Goal: Task Accomplishment & Management: Manage account settings

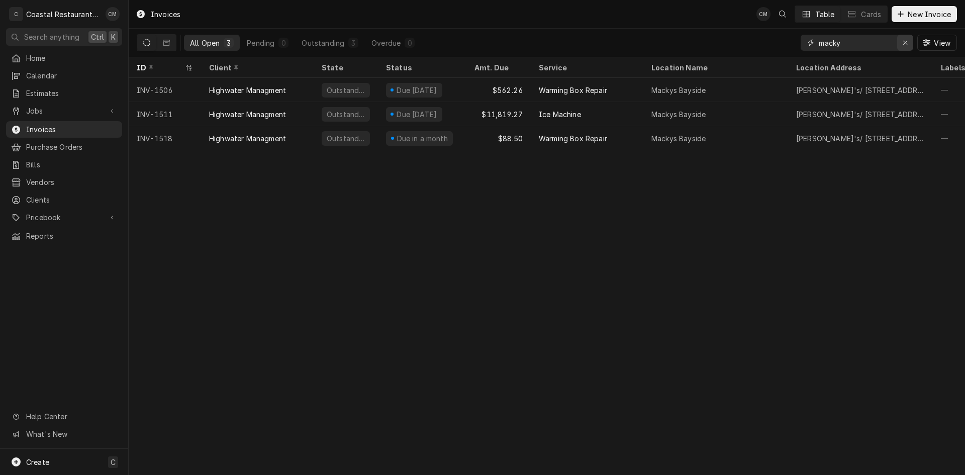
click at [904, 43] on icon "Erase input" at bounding box center [905, 43] width 4 height 4
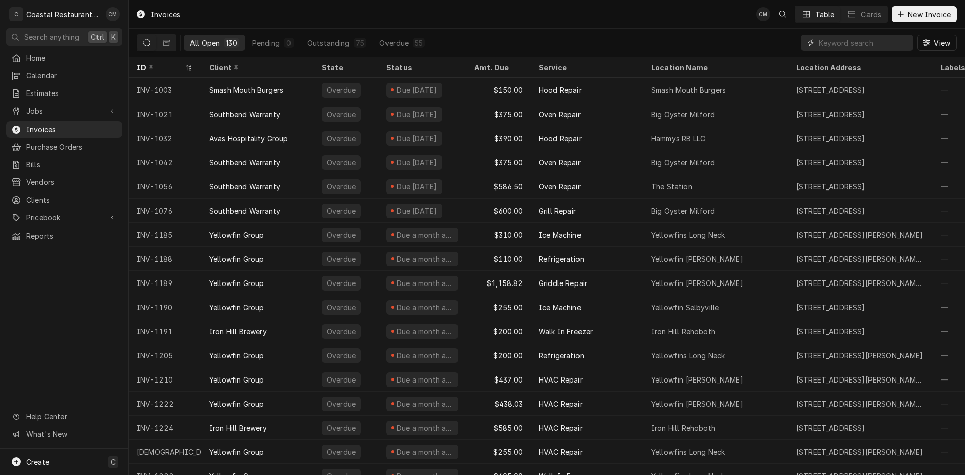
click at [834, 42] on input "Dynamic Content Wrapper" at bounding box center [863, 43] width 89 height 16
type input "drift"
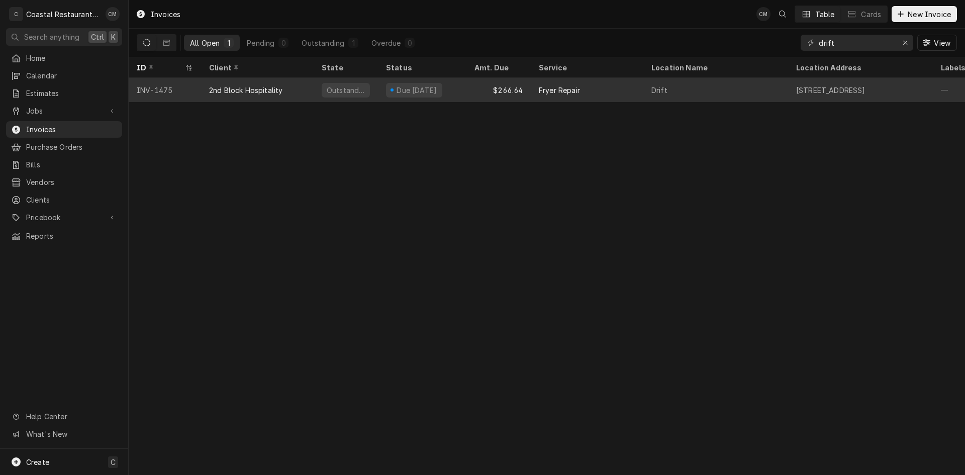
click at [479, 86] on div "$266.64" at bounding box center [498, 90] width 64 height 24
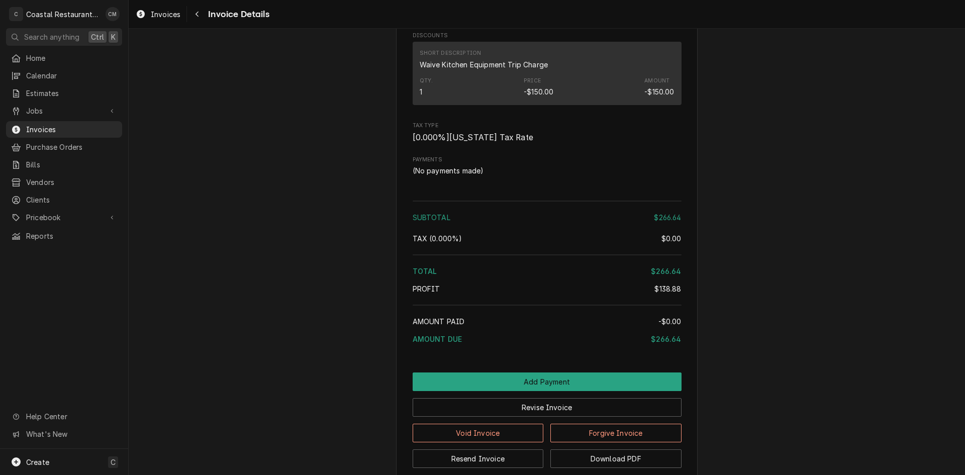
scroll to position [1171, 0]
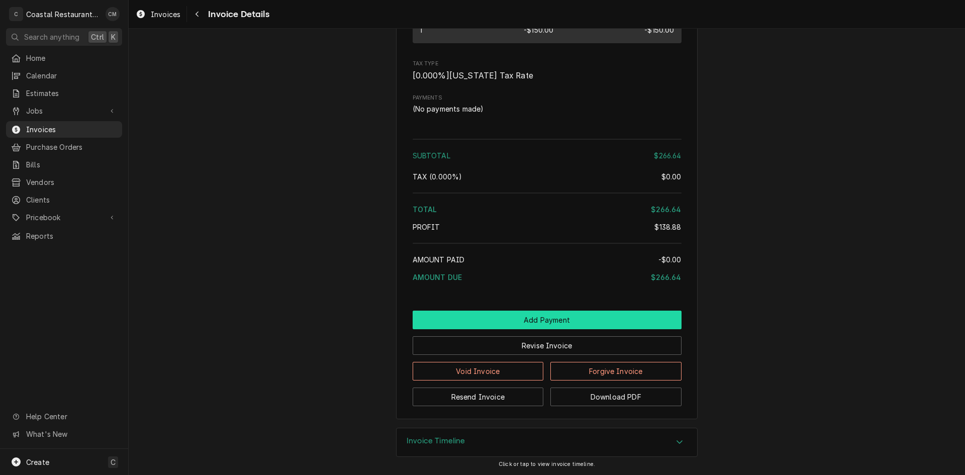
click at [554, 313] on button "Add Payment" at bounding box center [547, 320] width 269 height 19
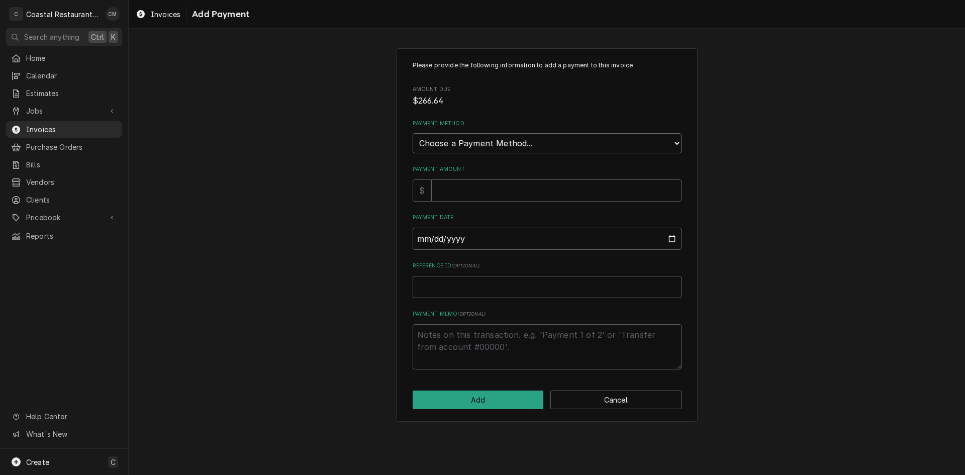
click at [517, 144] on select "Choose a Payment Method... Cash Check Credit/Debit Card ACH/eCheck Other" at bounding box center [547, 143] width 269 height 20
select select "2"
click at [413, 133] on select "Choose a Payment Method... Cash Check Credit/Debit Card ACH/eCheck Other" at bounding box center [547, 143] width 269 height 20
click at [484, 188] on input "Payment Amount" at bounding box center [556, 190] width 250 height 22
type textarea "x"
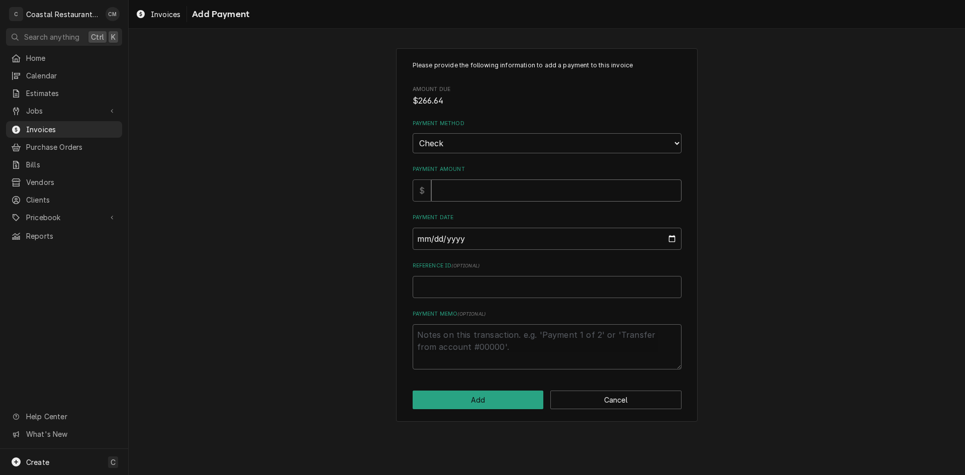
type input "2"
type textarea "x"
type input "26"
type textarea "x"
type input "266"
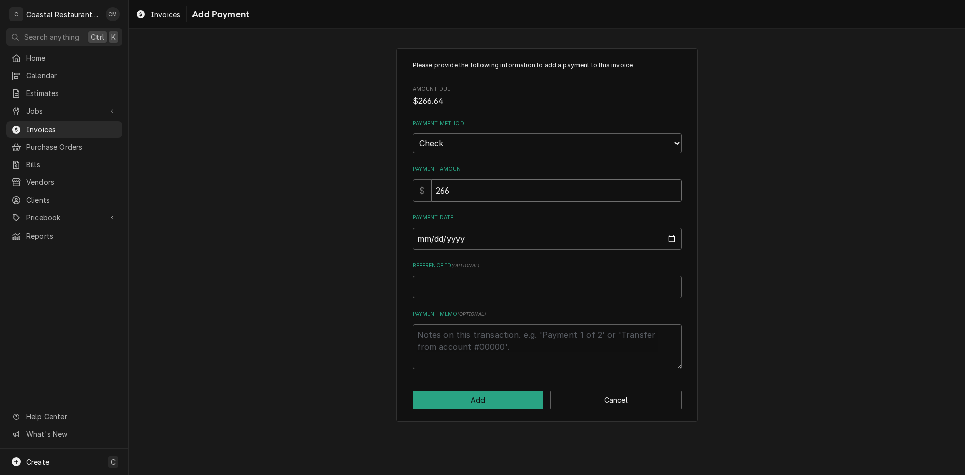
type textarea "x"
type input "266"
type textarea "x"
type input "266.6"
type textarea "x"
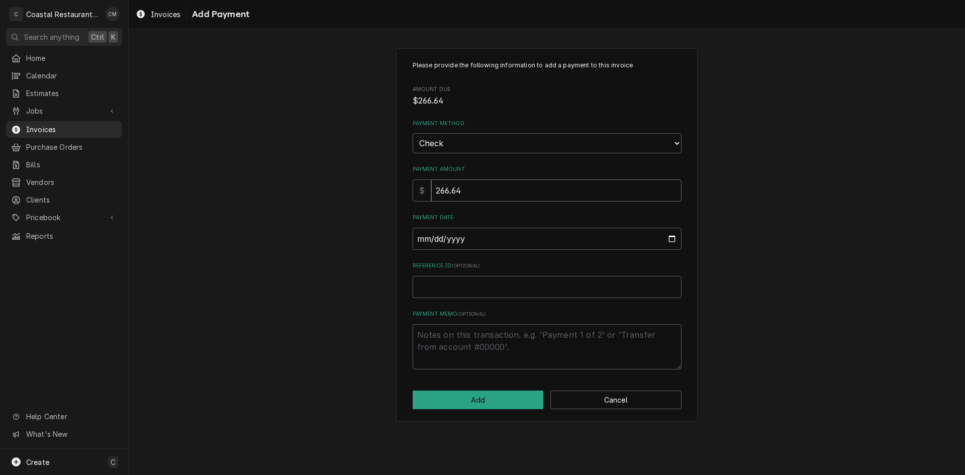
type input "266.64"
type input "0002-08-25"
type textarea "x"
type input "0020-08-25"
type textarea "x"
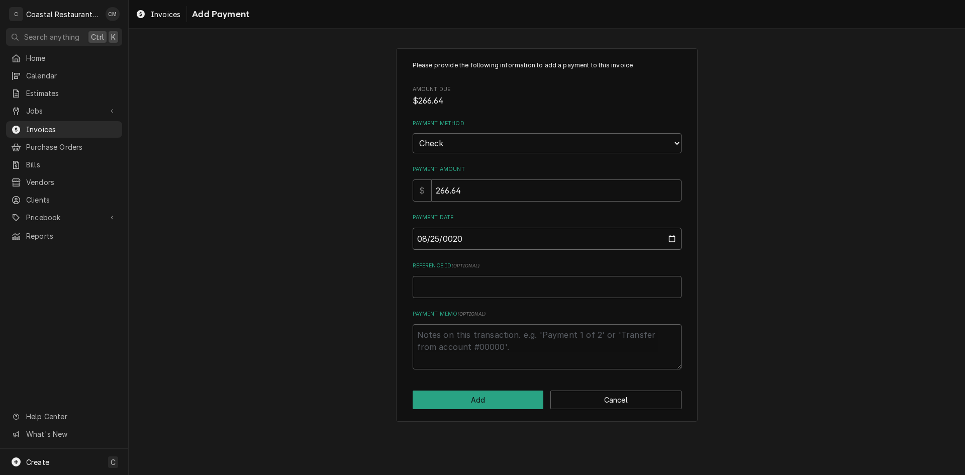
type input "0202-08-25"
type textarea "x"
type input "2025-08-25"
type textarea "x"
type input "6"
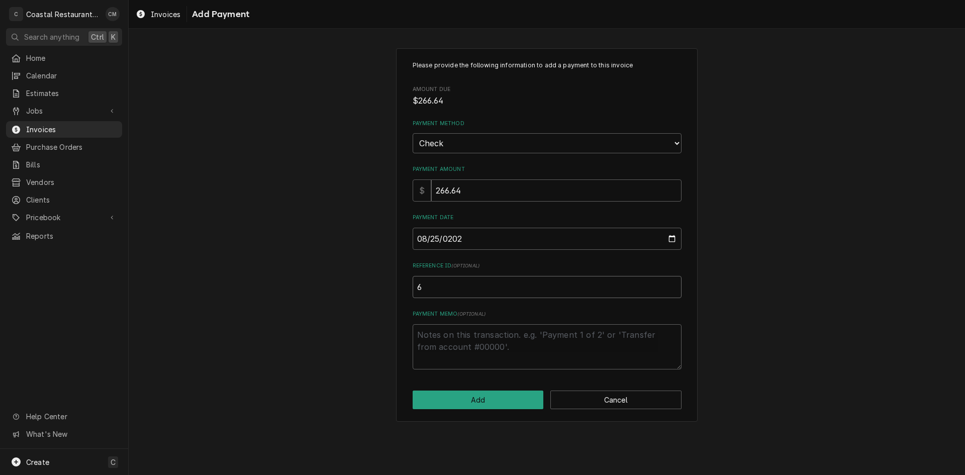
type textarea "x"
type input "67"
type textarea "x"
type input "679"
type textarea "x"
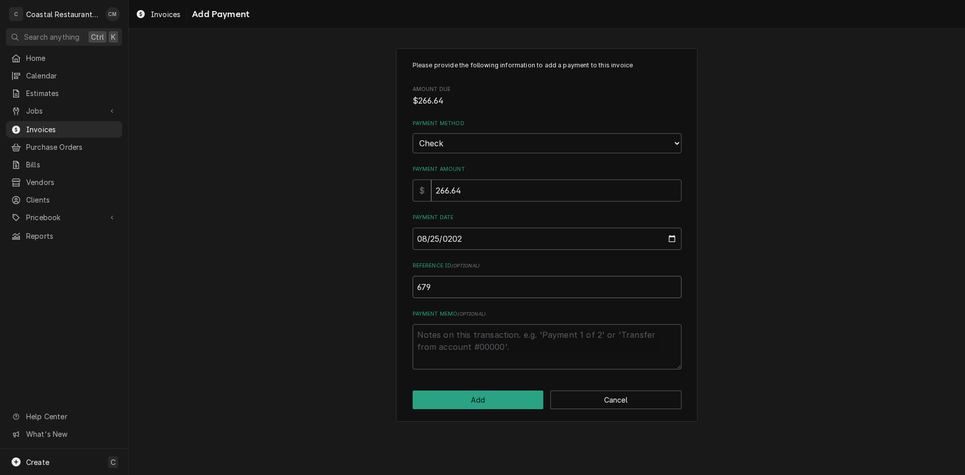
type input "6796"
type textarea "x"
type input "67960"
type textarea "x"
type input "679606"
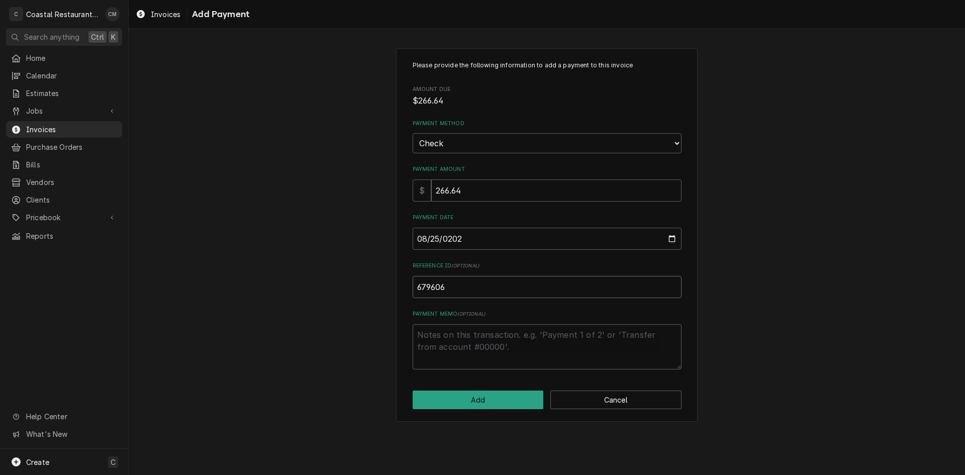
type textarea "x"
type input "6796061"
type textarea "x"
type input "67960610"
click button "Add" at bounding box center [478, 400] width 131 height 19
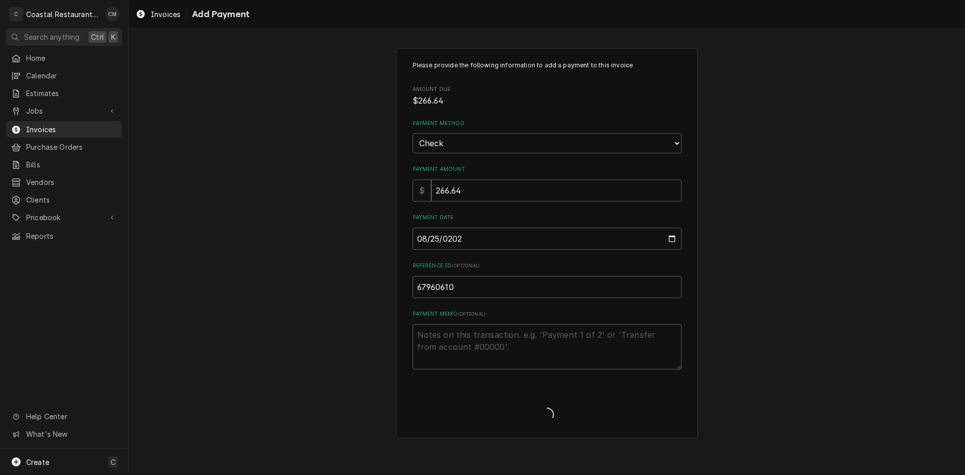
type textarea "x"
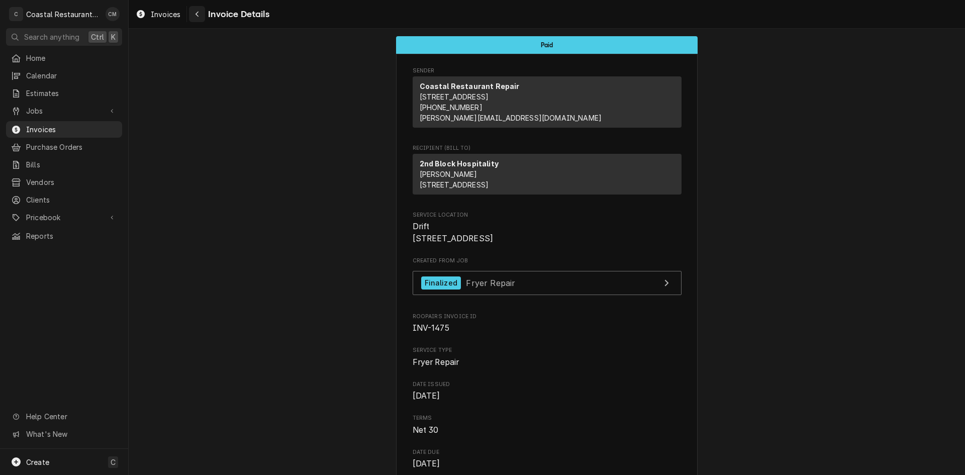
click at [199, 18] on div "Navigate back" at bounding box center [197, 14] width 10 height 10
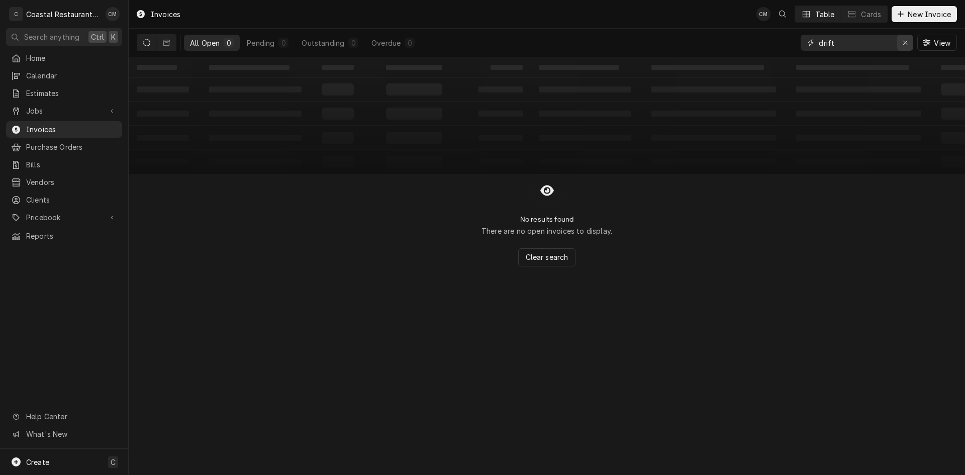
click at [906, 42] on icon "Erase input" at bounding box center [905, 43] width 4 height 4
click at [842, 42] on input "Dynamic Content Wrapper" at bounding box center [866, 43] width 95 height 16
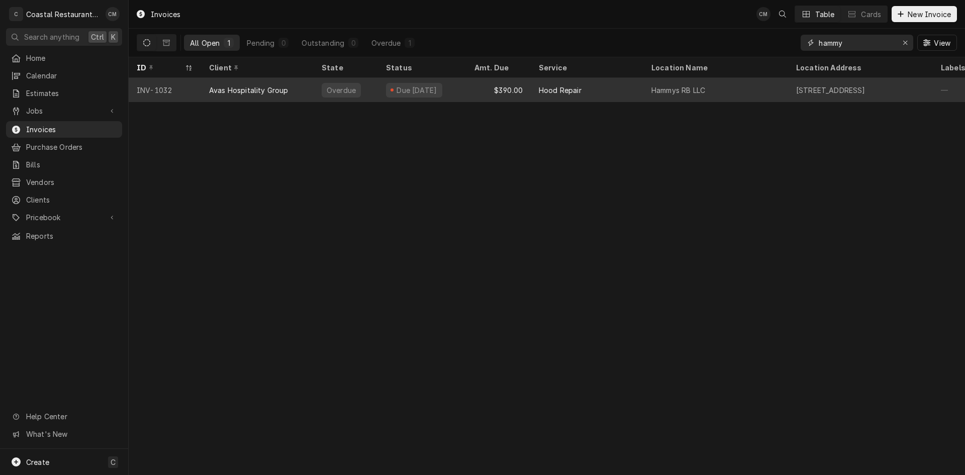
type input "hammy"
click at [381, 91] on div "Due [DATE]" at bounding box center [422, 90] width 88 height 24
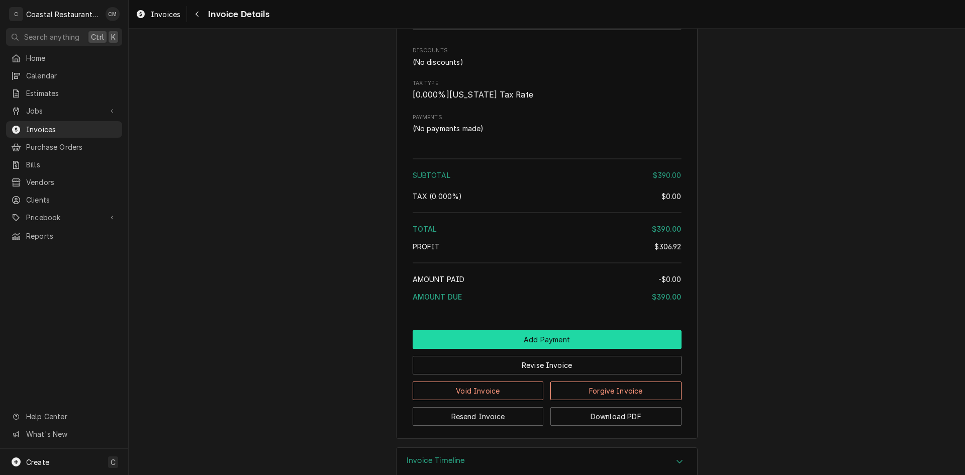
scroll to position [1230, 0]
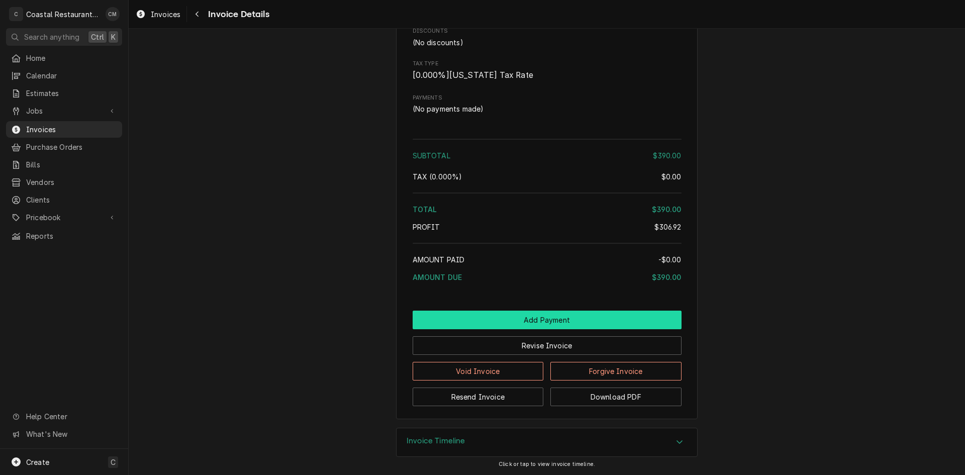
click at [556, 320] on button "Add Payment" at bounding box center [547, 320] width 269 height 19
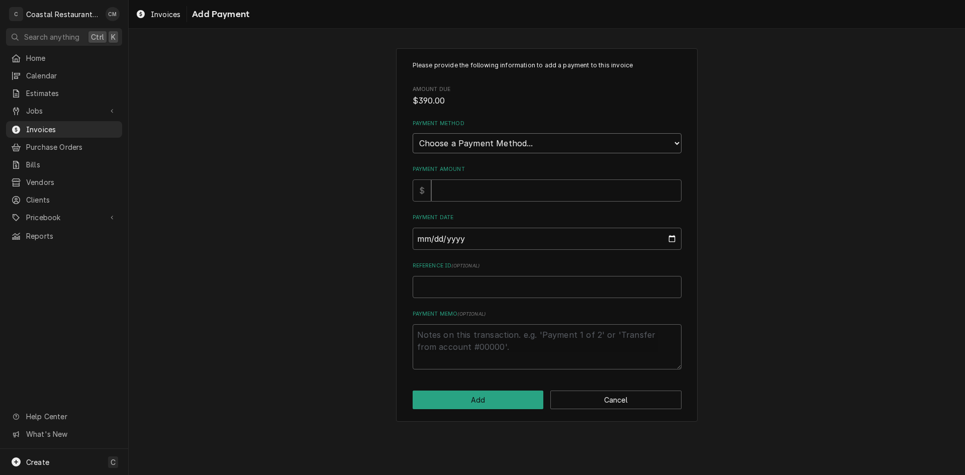
click at [526, 148] on select "Choose a Payment Method... Cash Check Credit/Debit Card ACH/eCheck Other" at bounding box center [547, 143] width 269 height 20
select select "2"
click at [413, 133] on select "Choose a Payment Method... Cash Check Credit/Debit Card ACH/eCheck Other" at bounding box center [547, 143] width 269 height 20
click at [500, 190] on input "Payment Amount" at bounding box center [556, 190] width 250 height 22
type textarea "x"
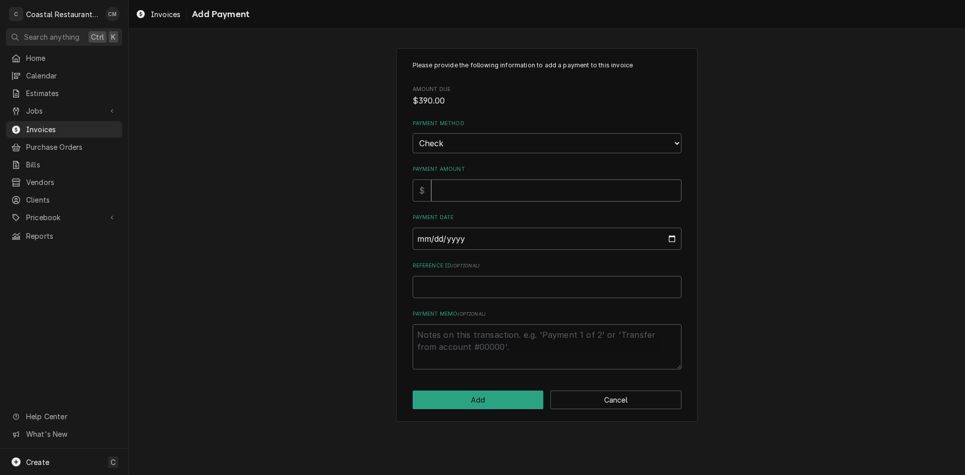
type input "3"
type textarea "x"
type input "39"
type textarea "x"
type input "390"
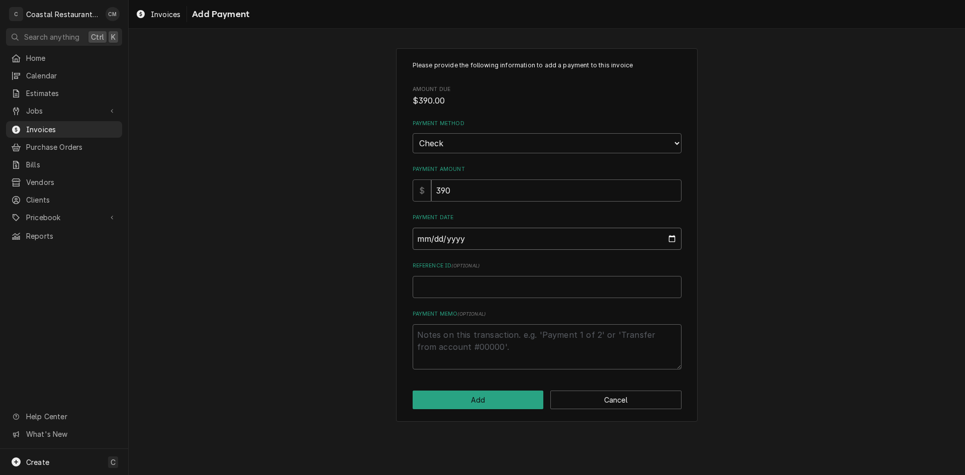
type input "0002-08-25"
type textarea "x"
type input "0020-08-25"
type textarea "x"
type input "0202-08-25"
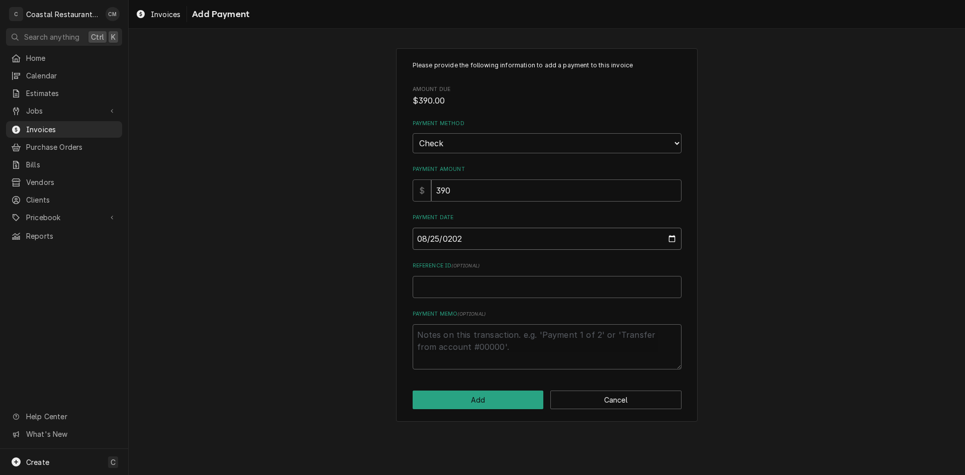
type textarea "x"
type input "2025-08-25"
type textarea "x"
type input "1"
type textarea "x"
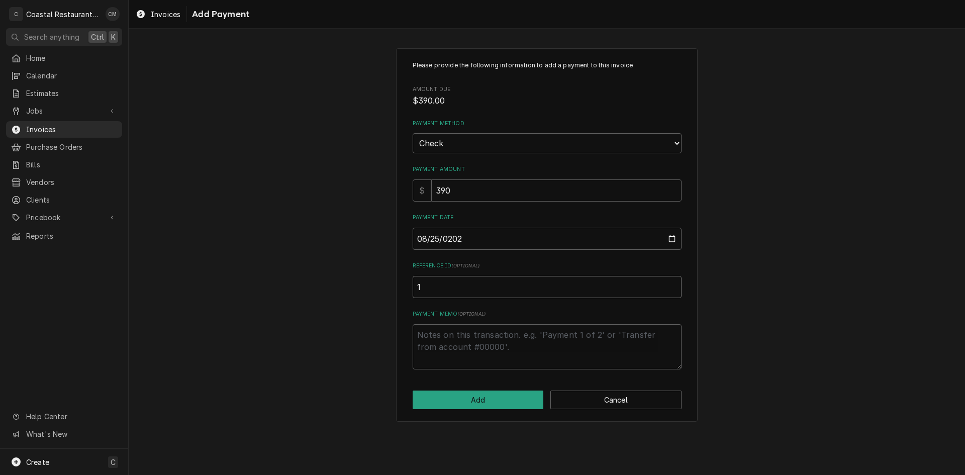
type input "10"
type textarea "x"
type input "100"
type textarea "x"
type input "1000"
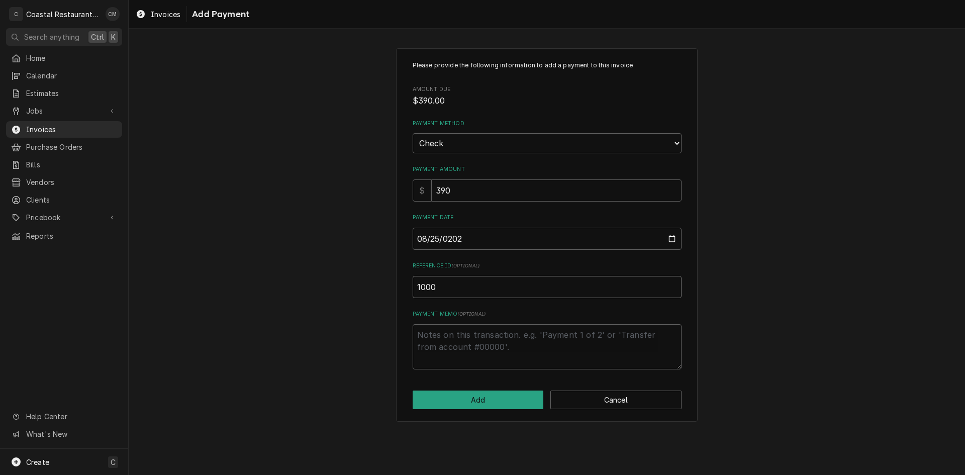
type textarea "x"
type input "10002"
type textarea "x"
type input "100022"
type textarea "x"
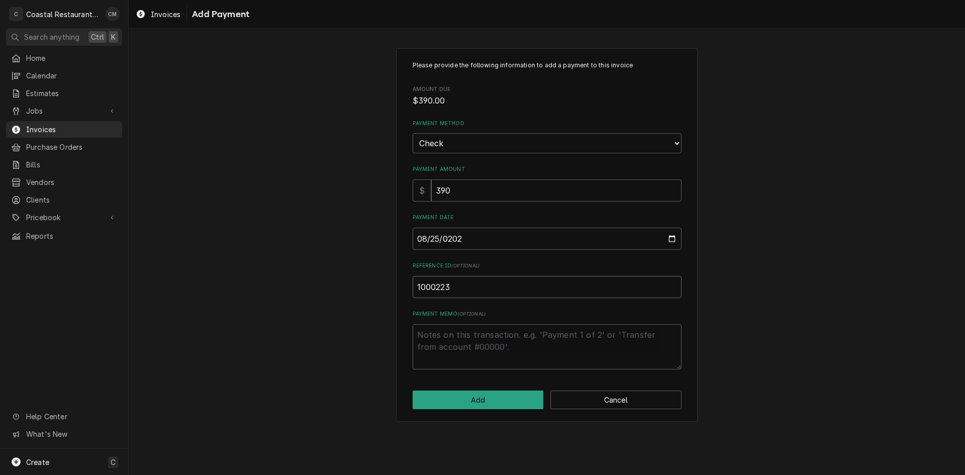
type input "1000223"
click button "Add" at bounding box center [478, 400] width 131 height 19
type textarea "x"
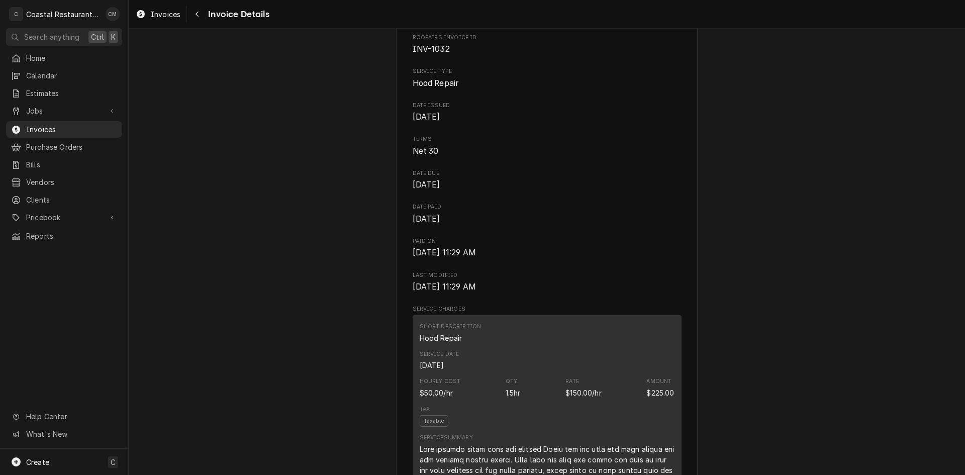
scroll to position [151, 0]
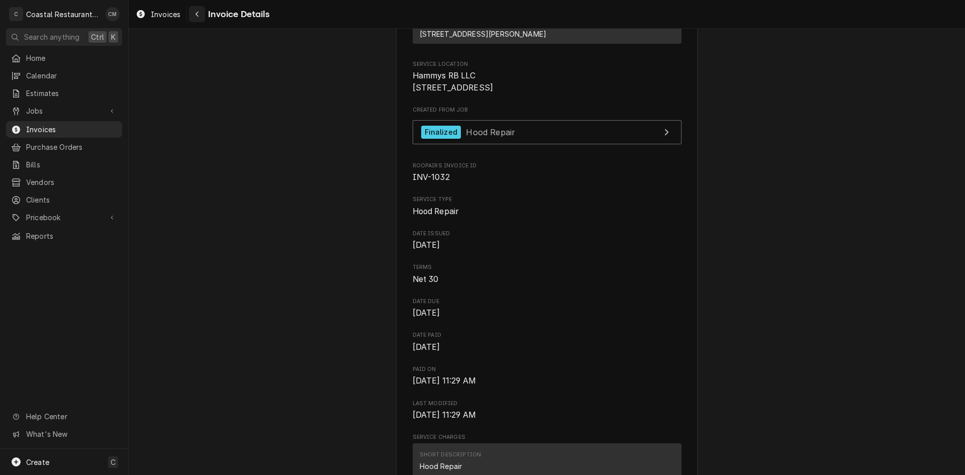
click at [199, 11] on icon "Navigate back" at bounding box center [197, 14] width 5 height 7
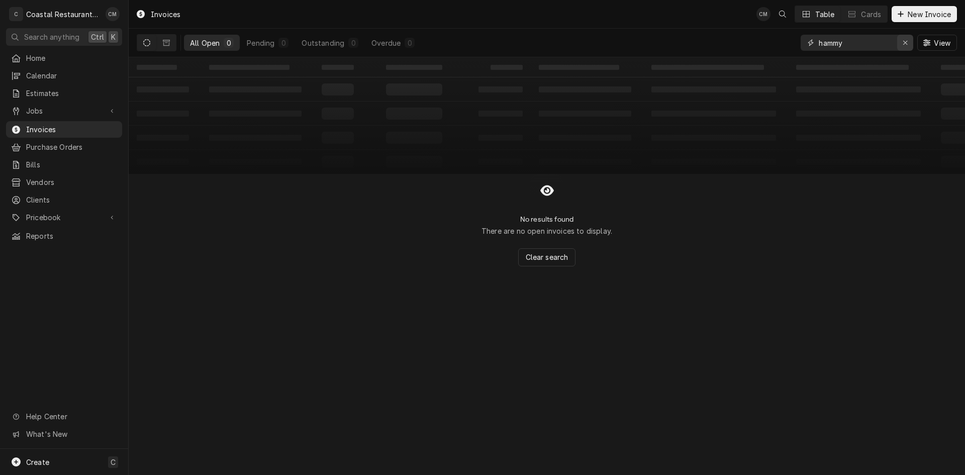
click at [903, 45] on icon "Erase input" at bounding box center [906, 42] width 6 height 7
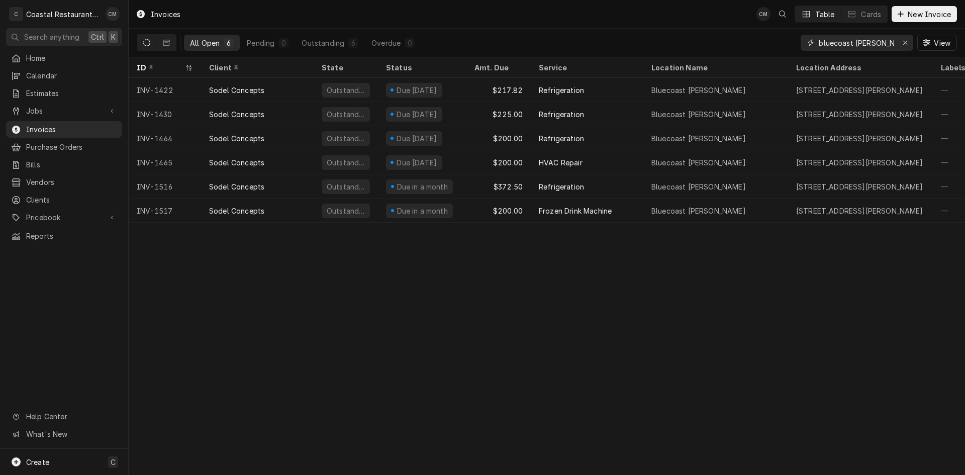
type input "bluecoast [PERSON_NAME]"
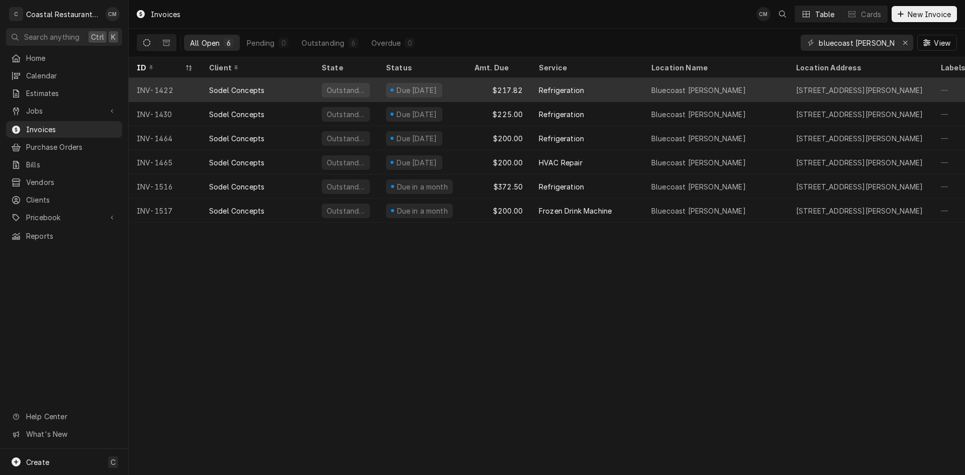
click at [471, 86] on div "$217.82" at bounding box center [498, 90] width 64 height 24
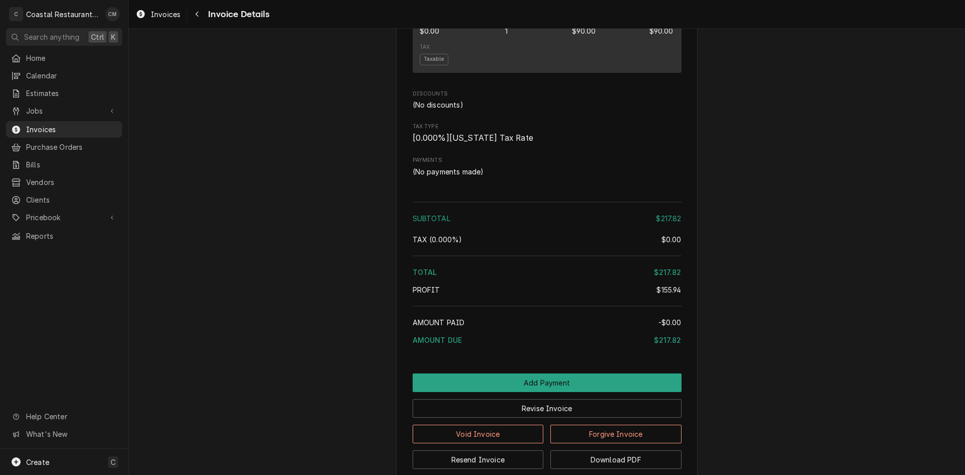
scroll to position [1076, 0]
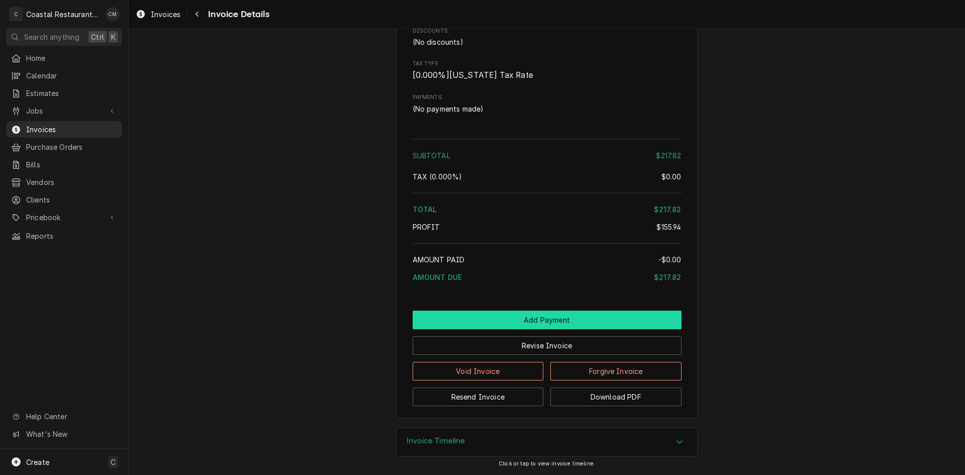
click at [533, 324] on button "Add Payment" at bounding box center [547, 320] width 269 height 19
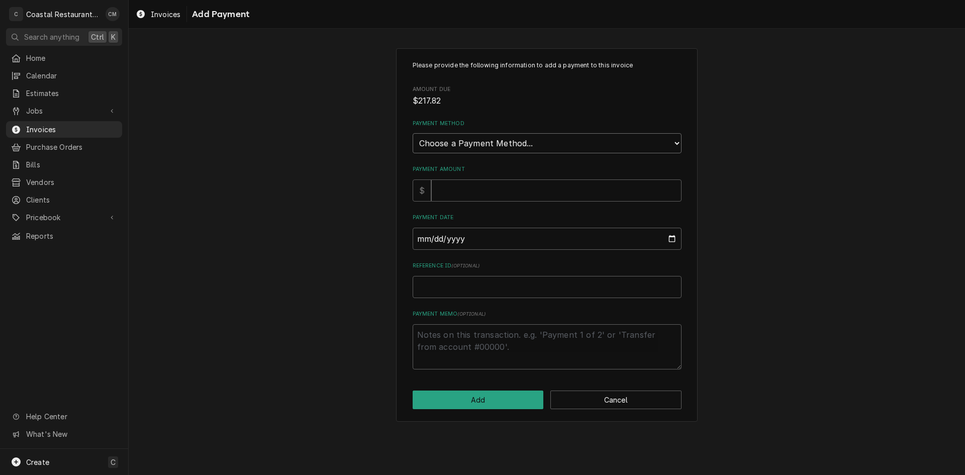
click at [550, 135] on select "Choose a Payment Method... Cash Check Credit/Debit Card ACH/eCheck Other" at bounding box center [547, 143] width 269 height 20
select select "2"
click at [413, 133] on select "Choose a Payment Method... Cash Check Credit/Debit Card ACH/eCheck Other" at bounding box center [547, 143] width 269 height 20
type textarea "x"
click at [500, 193] on input "Payment Amount" at bounding box center [556, 190] width 250 height 22
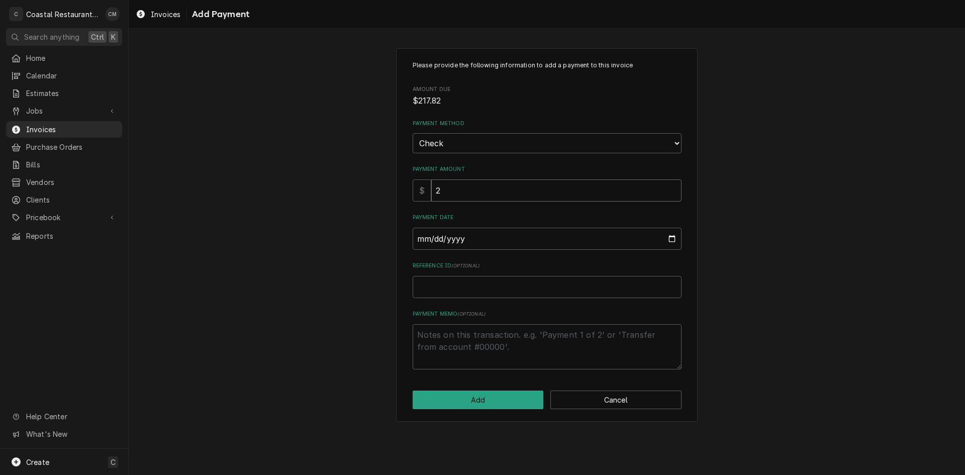
type input "21"
type textarea "x"
type input "217"
type textarea "x"
type input "217.8"
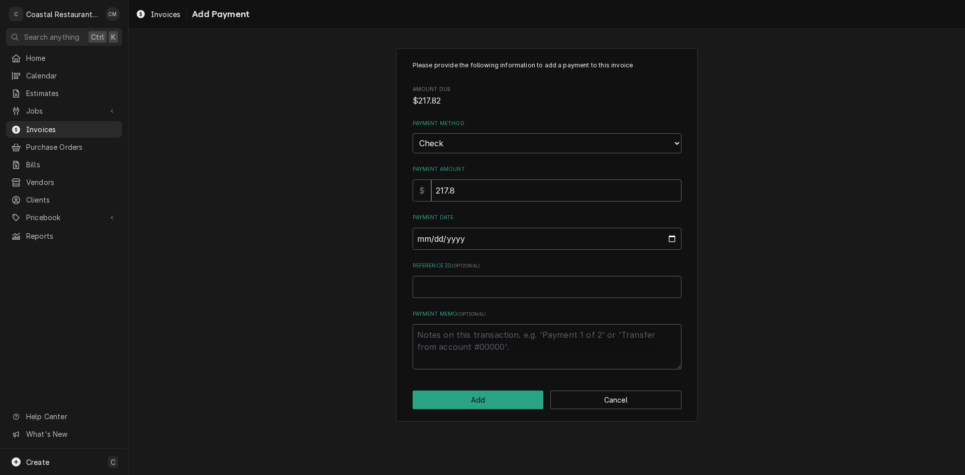
type textarea "x"
type input "217.82"
type input "0002-08-25"
type textarea "x"
type input "0020-08-25"
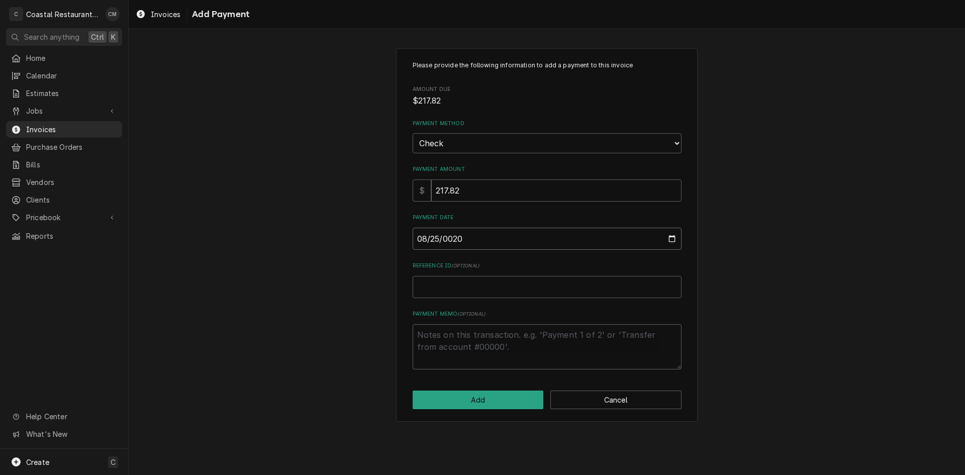
type textarea "x"
type input "0202-08-25"
type textarea "x"
type input "2025-08-25"
type textarea "x"
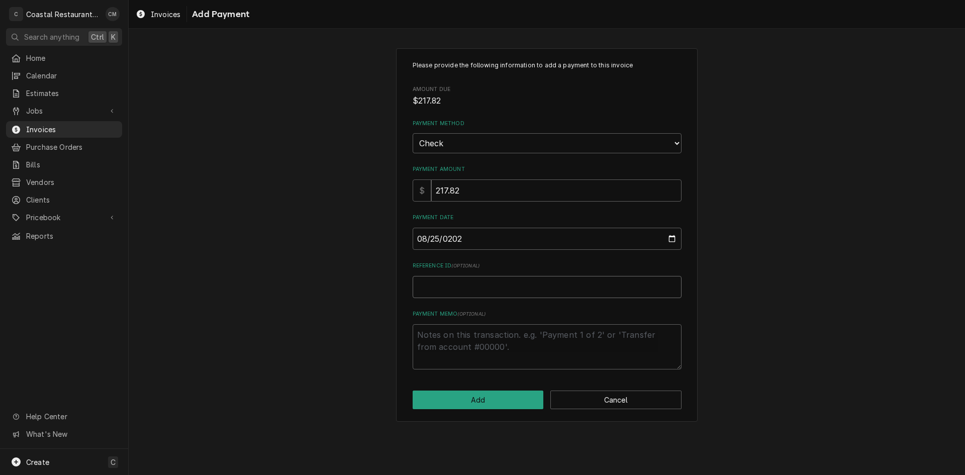
type input "1"
type textarea "x"
type input "19"
type textarea "x"
type input "191"
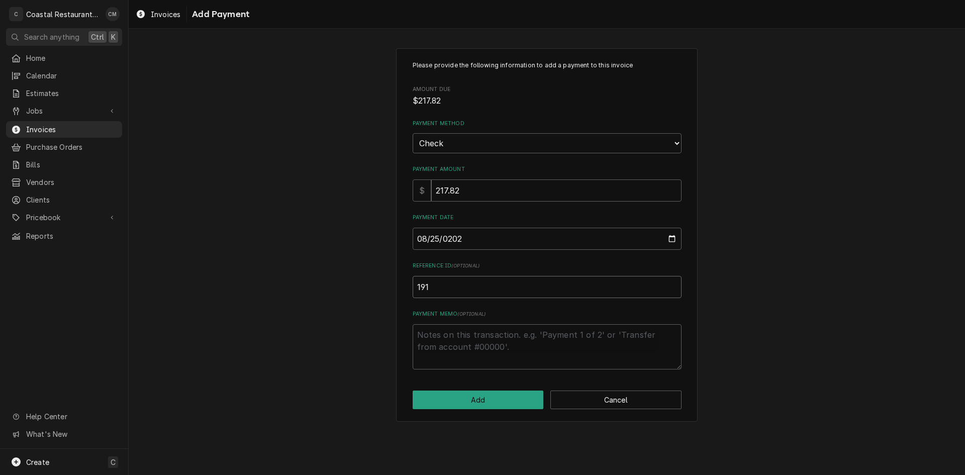
type textarea "x"
type input "1911"
click button "Add" at bounding box center [478, 400] width 131 height 19
type textarea "x"
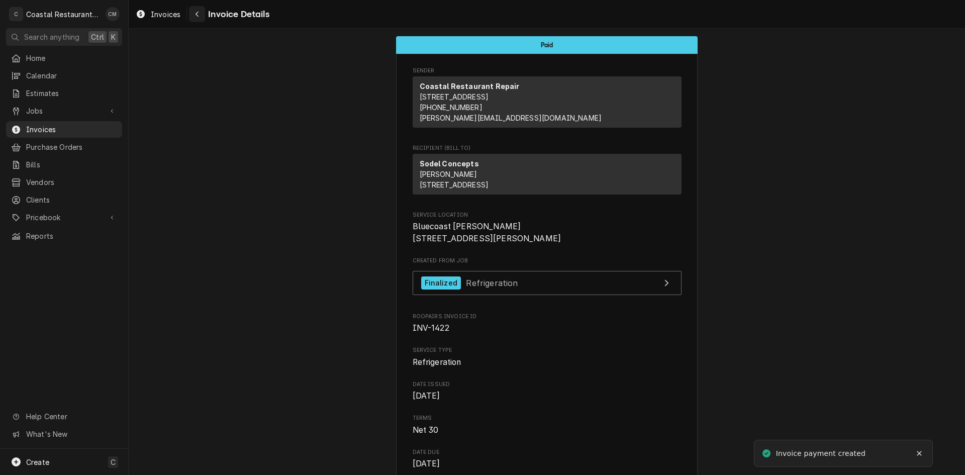
click at [195, 14] on div "Navigate back" at bounding box center [197, 14] width 10 height 10
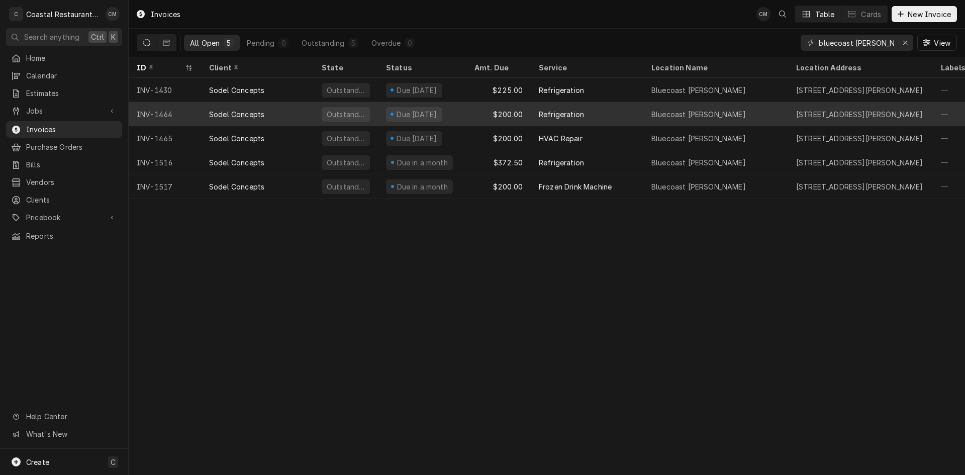
click at [474, 109] on div "$200.00" at bounding box center [498, 114] width 64 height 24
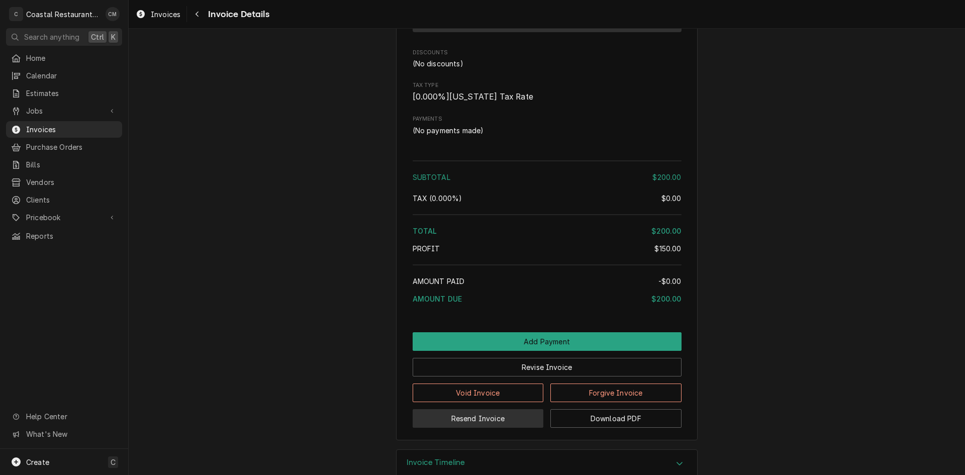
scroll to position [945, 0]
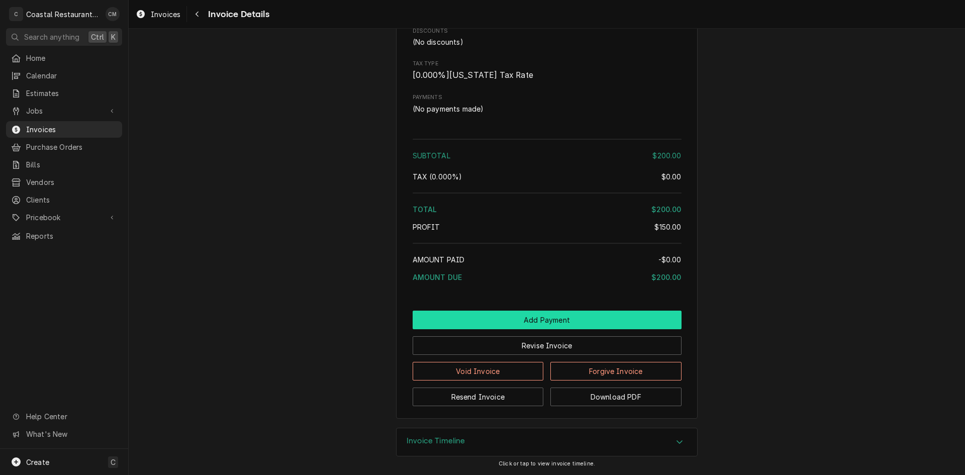
click at [523, 314] on button "Add Payment" at bounding box center [547, 320] width 269 height 19
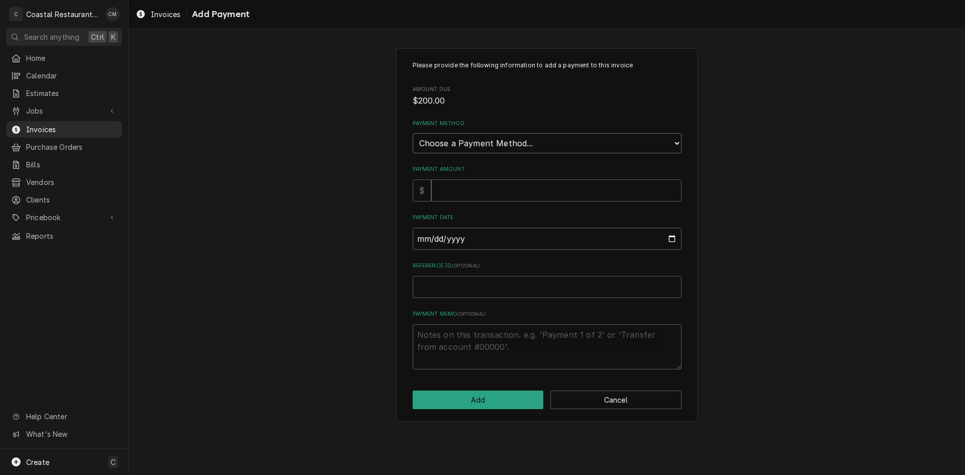
click at [493, 143] on select "Choose a Payment Method... Cash Check Credit/Debit Card ACH/eCheck Other" at bounding box center [547, 143] width 269 height 20
select select "2"
click at [413, 133] on select "Choose a Payment Method... Cash Check Credit/Debit Card ACH/eCheck Other" at bounding box center [547, 143] width 269 height 20
click at [466, 192] on input "Payment Amount" at bounding box center [556, 190] width 250 height 22
type textarea "x"
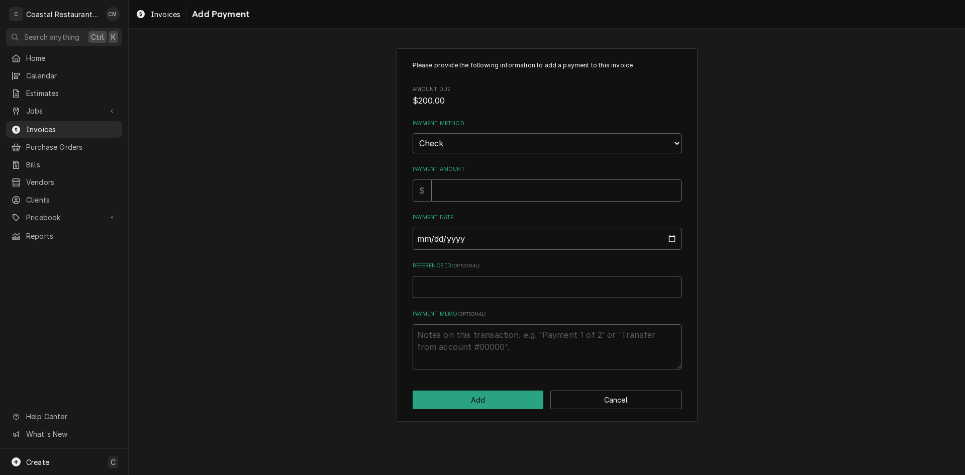
type input "2"
type textarea "x"
type input "20"
type textarea "x"
type input "200"
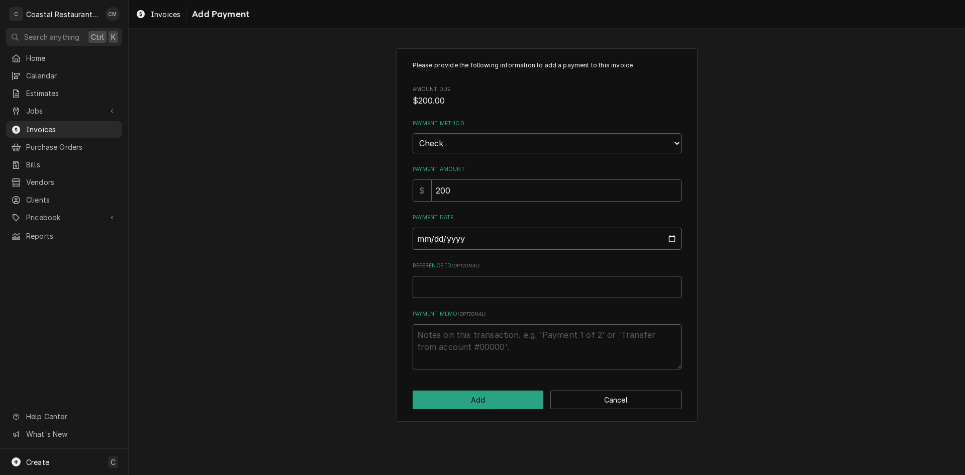
type input "0002-08-25"
type textarea "x"
type input "0020-08-25"
type textarea "x"
type input "0202-08-25"
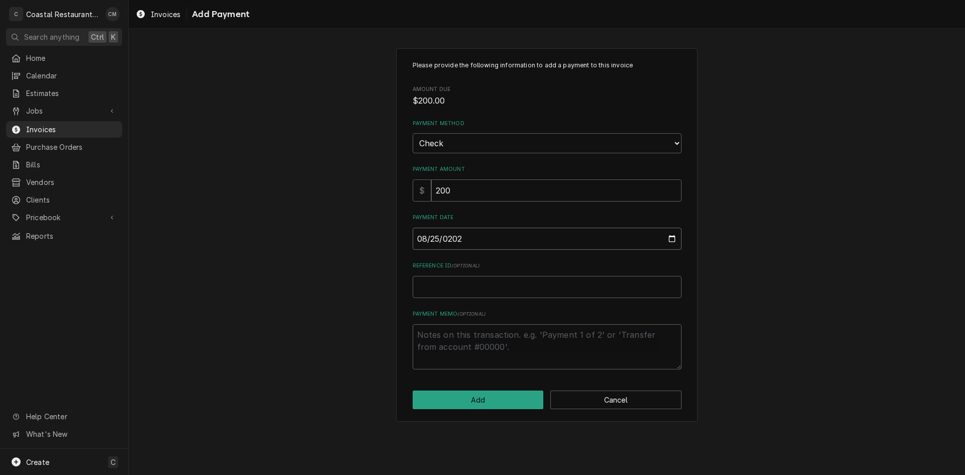
type textarea "x"
type input "2025-08-25"
type textarea "x"
type input "1911"
type textarea "x"
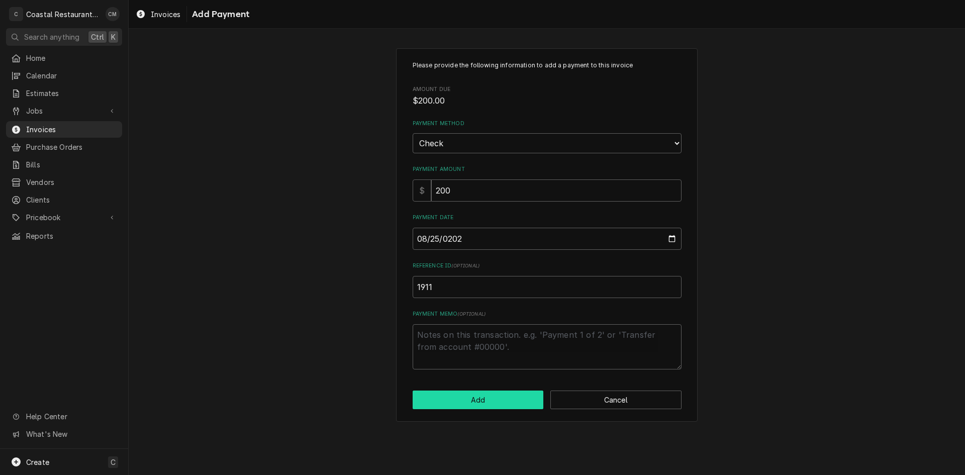
click button "Add" at bounding box center [478, 400] width 131 height 19
type textarea "x"
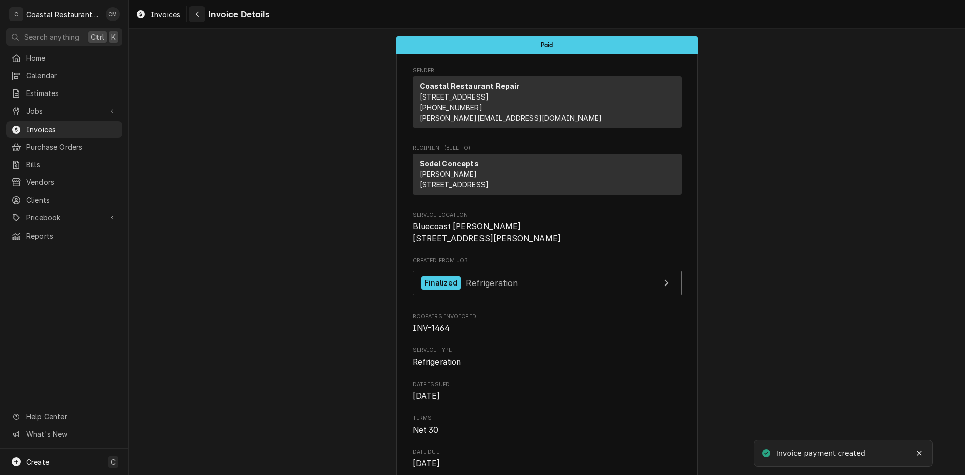
click at [199, 15] on icon "Navigate back" at bounding box center [197, 14] width 5 height 7
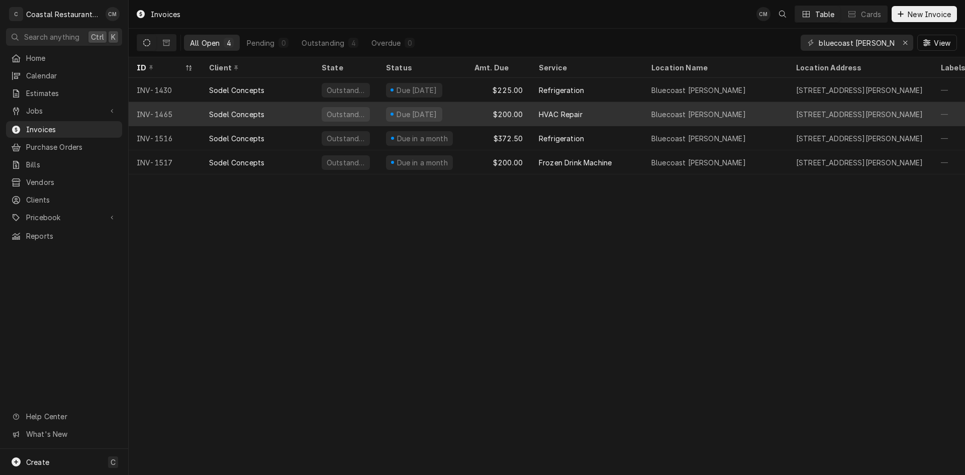
click at [472, 111] on div "$200.00" at bounding box center [498, 114] width 64 height 24
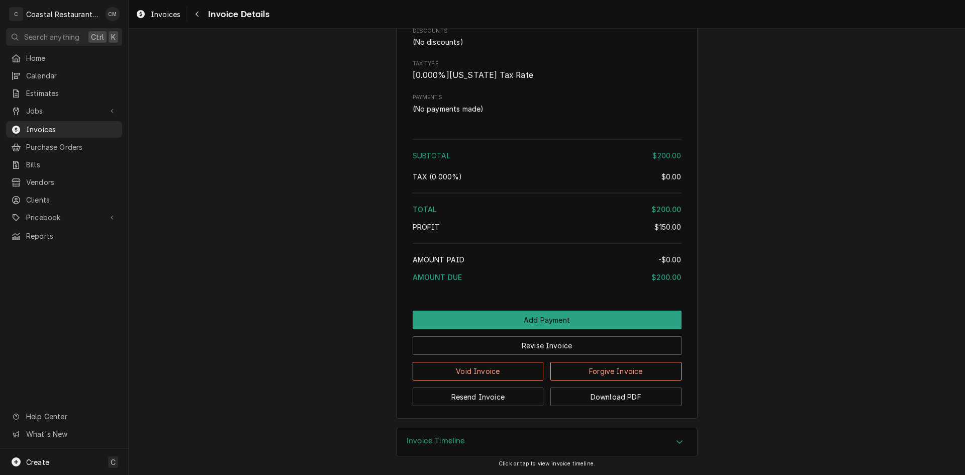
scroll to position [934, 0]
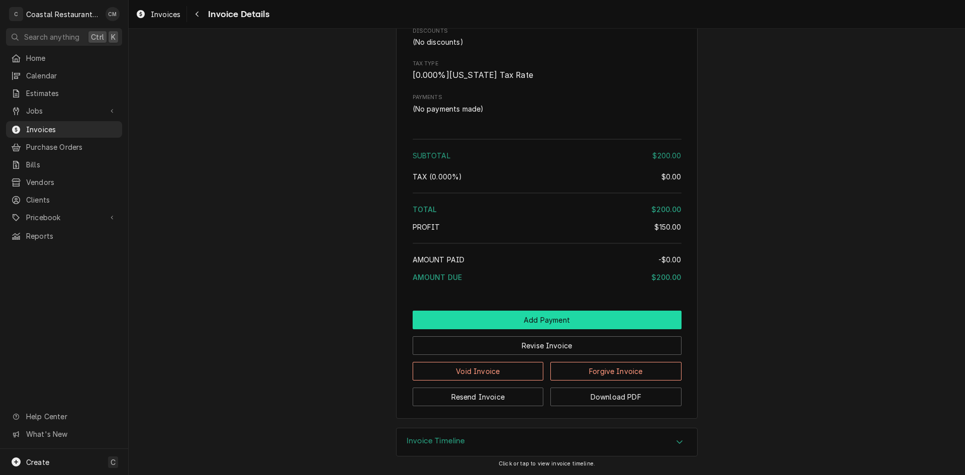
click at [549, 312] on button "Add Payment" at bounding box center [547, 320] width 269 height 19
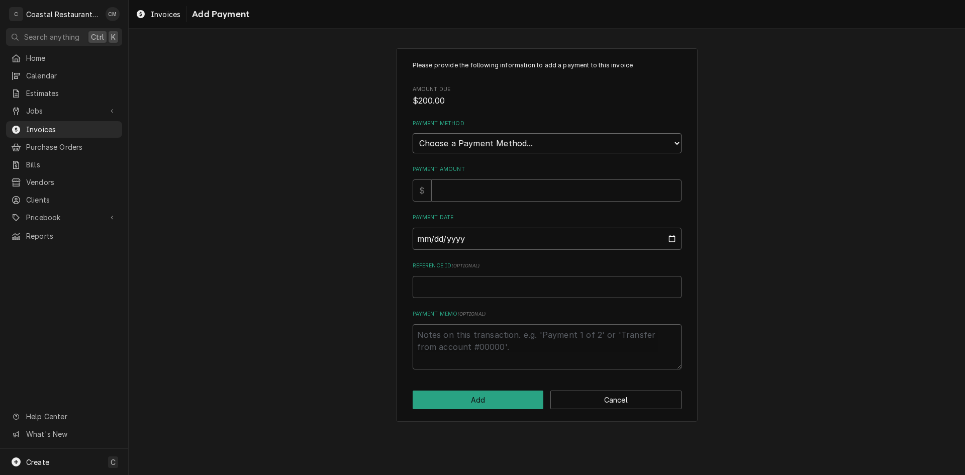
click at [506, 144] on select "Choose a Payment Method... Cash Check Credit/Debit Card ACH/eCheck Other" at bounding box center [547, 143] width 269 height 20
select select "2"
click at [413, 133] on select "Choose a Payment Method... Cash Check Credit/Debit Card ACH/eCheck Other" at bounding box center [547, 143] width 269 height 20
click at [459, 187] on input "Payment Amount" at bounding box center [556, 190] width 250 height 22
type textarea "x"
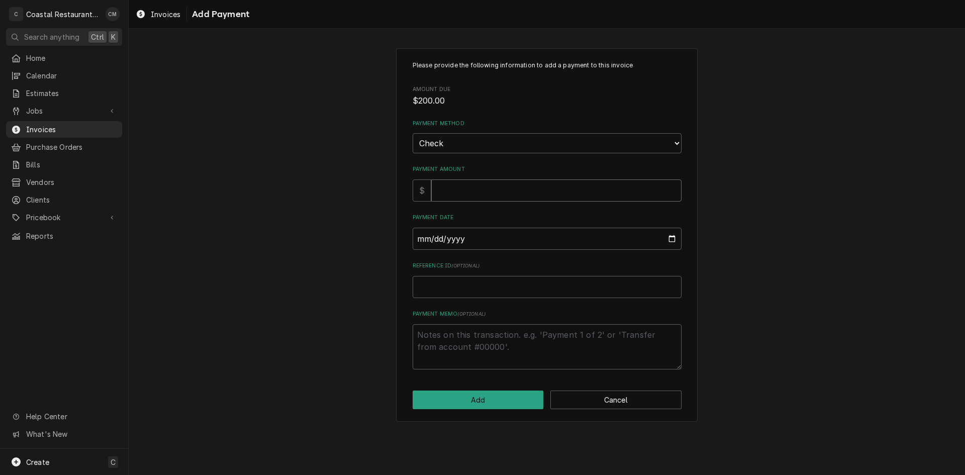
type input "2"
type textarea "x"
type input "20"
type textarea "x"
type input "200"
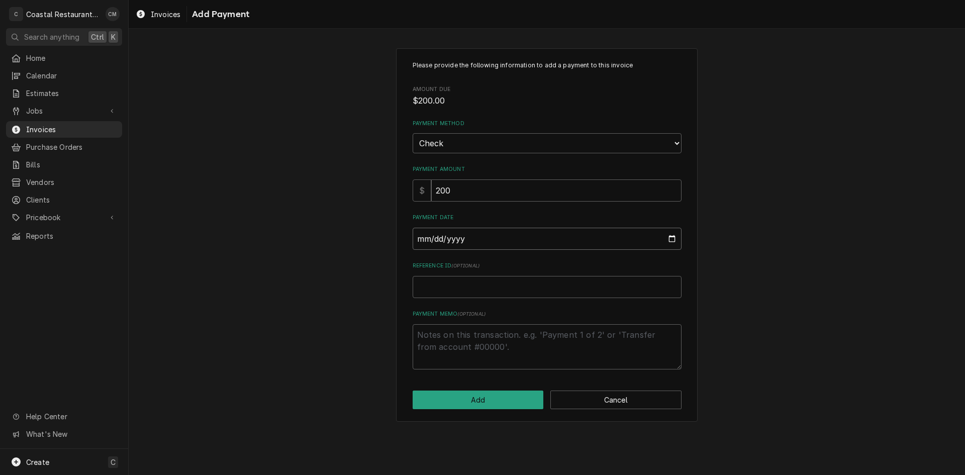
type input "0002-08-25"
type textarea "x"
type input "0020-08-25"
type textarea "x"
type input "0202-08-25"
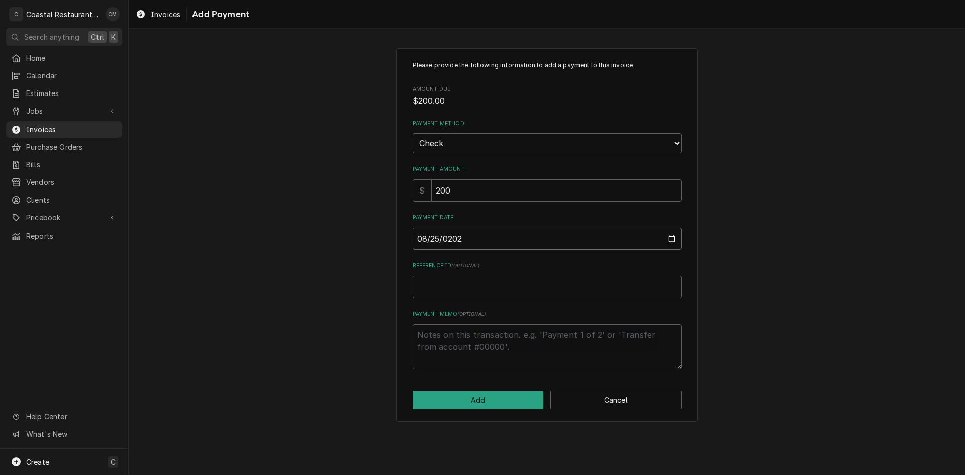
type textarea "x"
type input "2025-08-25"
type textarea "x"
type input "1"
type textarea "x"
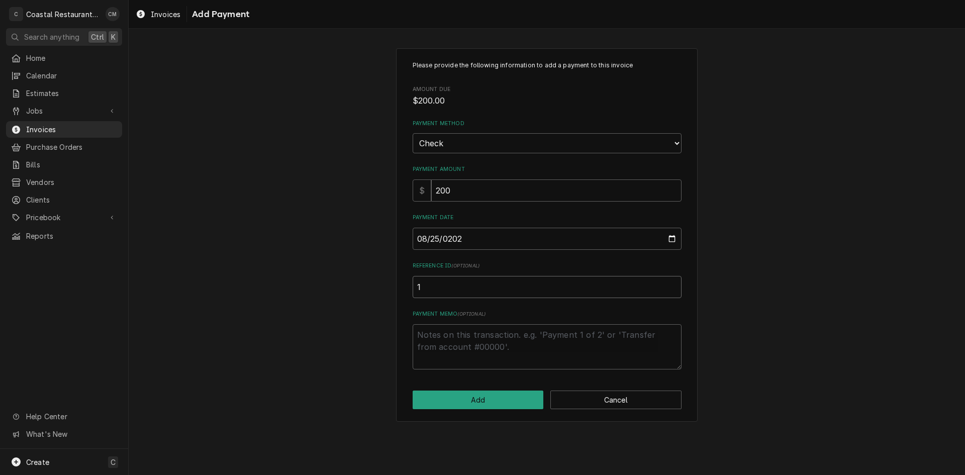
type input "19"
type textarea "x"
type input "191"
type textarea "x"
type input "1911"
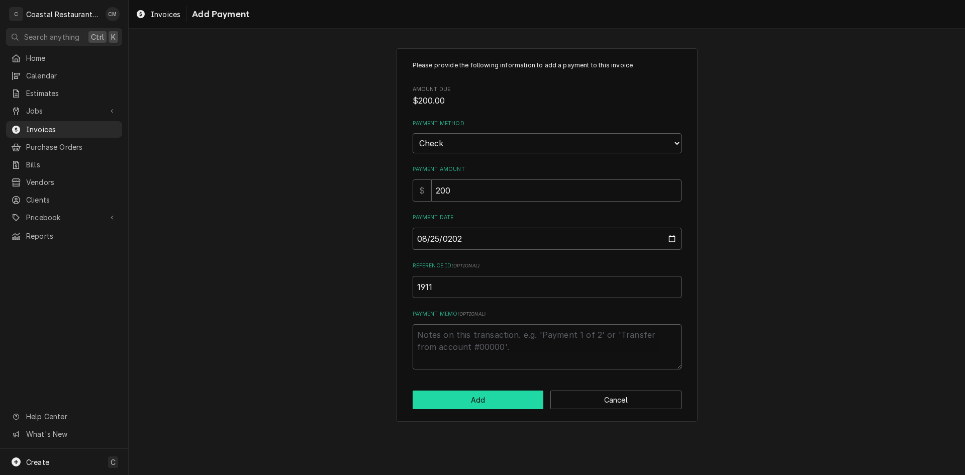
click button "Add" at bounding box center [478, 400] width 131 height 19
type textarea "x"
